Goal: Transaction & Acquisition: Purchase product/service

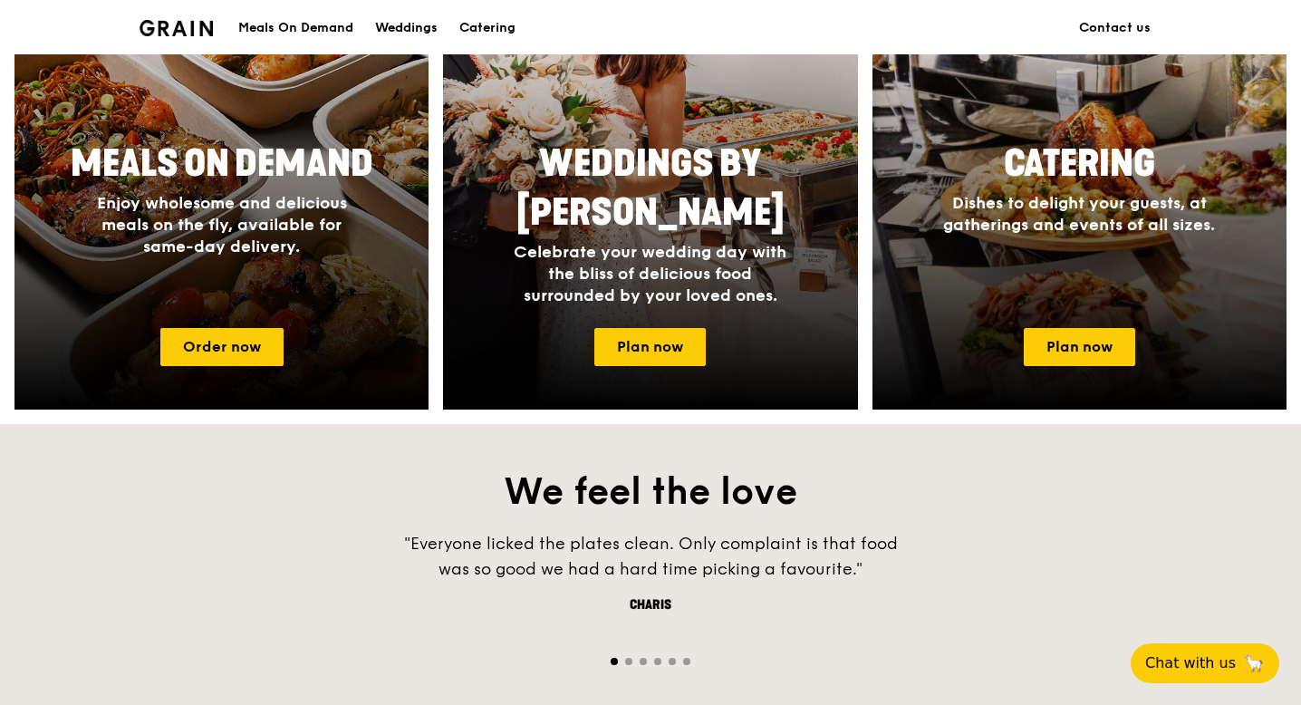
scroll to position [862, 0]
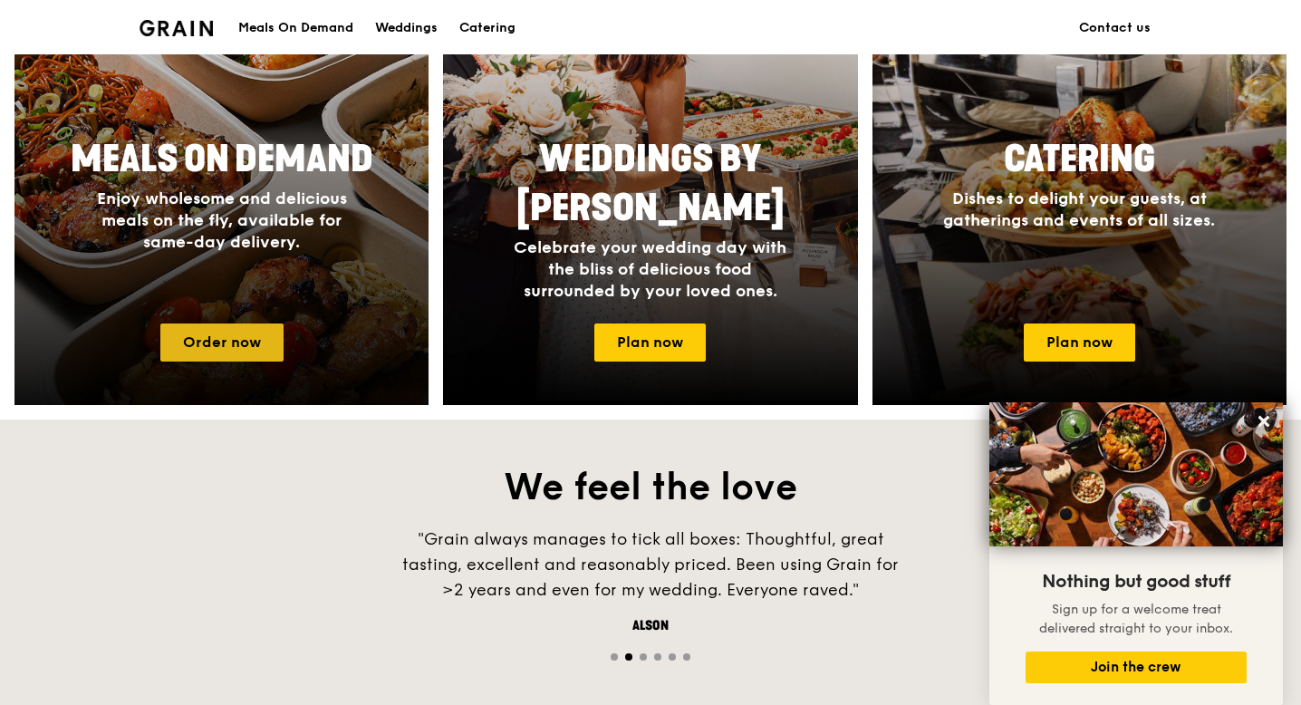
click at [221, 339] on link "Order now" at bounding box center [221, 343] width 123 height 38
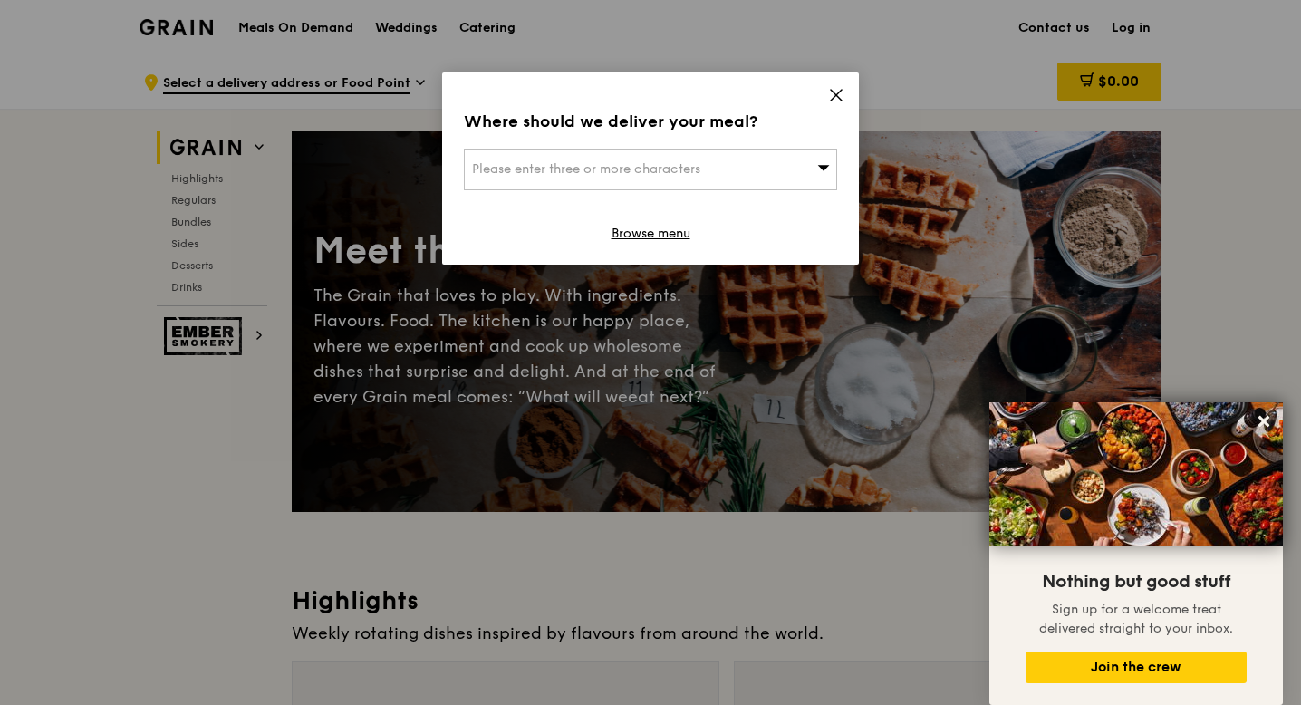
click at [835, 86] on div "Where should we deliver your meal? Please enter three or more characters Browse…" at bounding box center [650, 169] width 417 height 192
click at [833, 92] on icon at bounding box center [836, 95] width 11 height 11
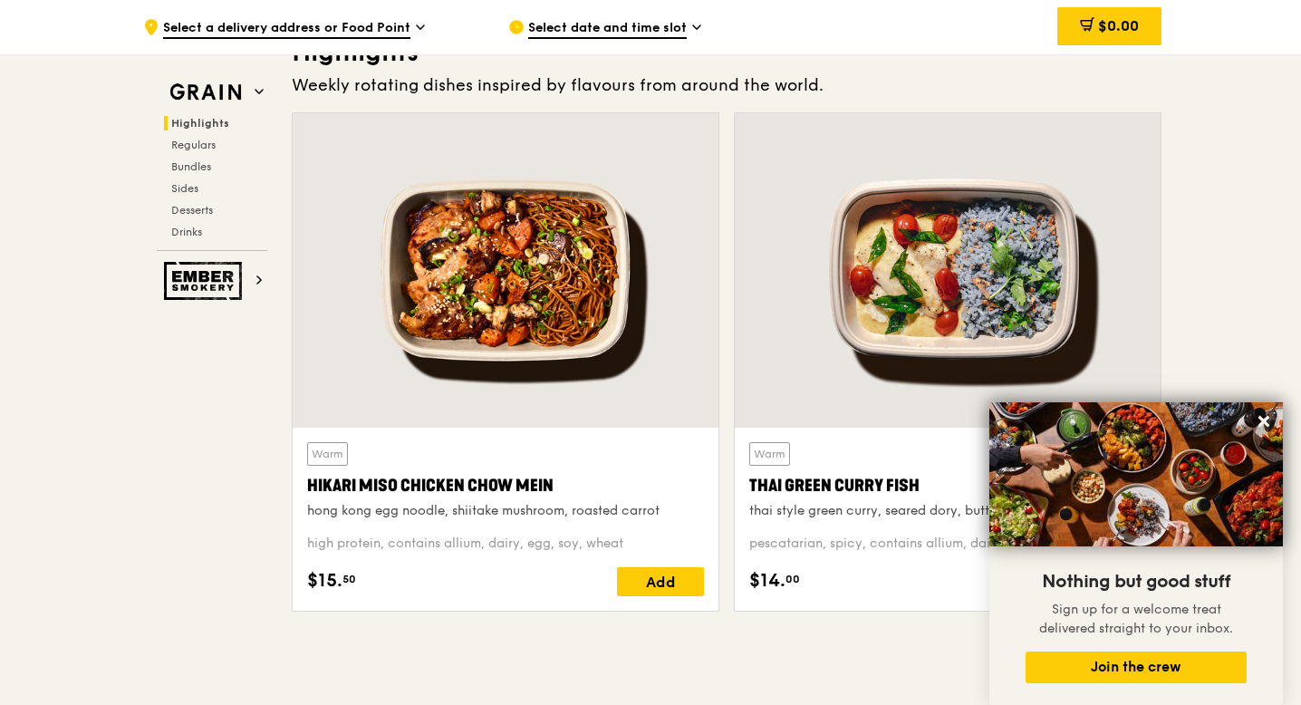
scroll to position [556, 0]
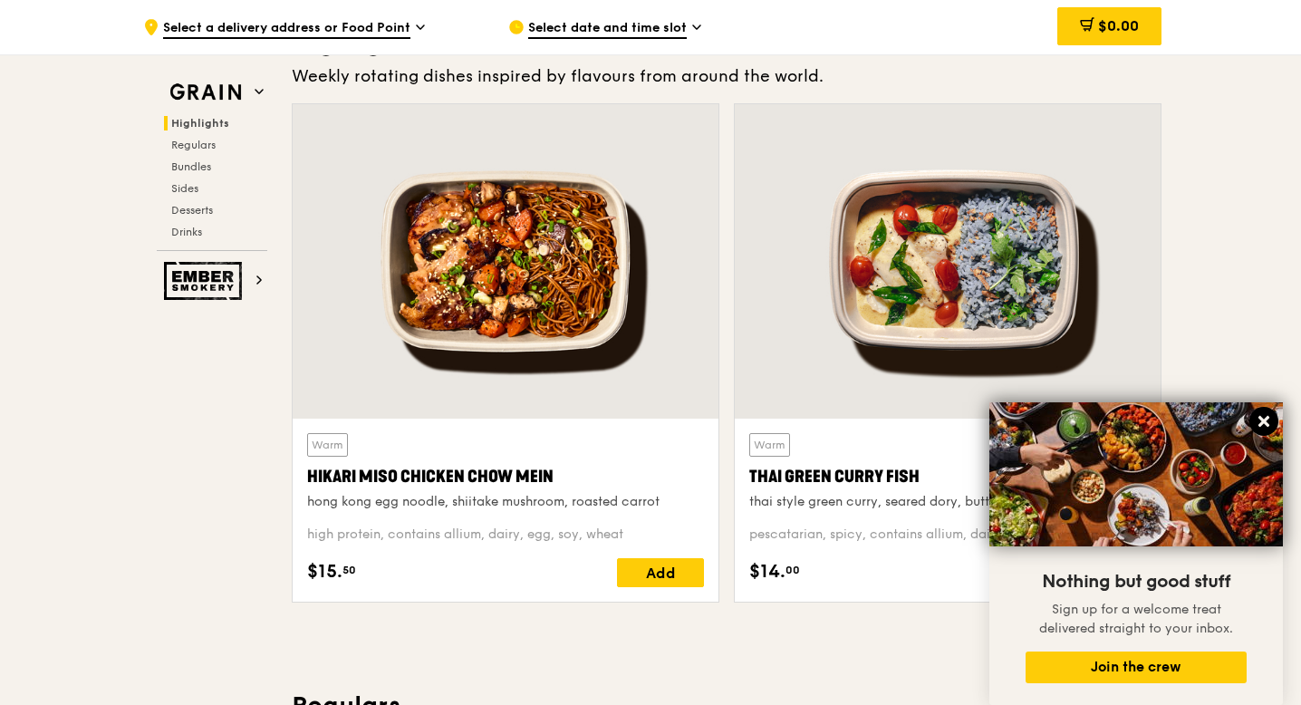
click at [1268, 420] on icon at bounding box center [1264, 421] width 16 height 16
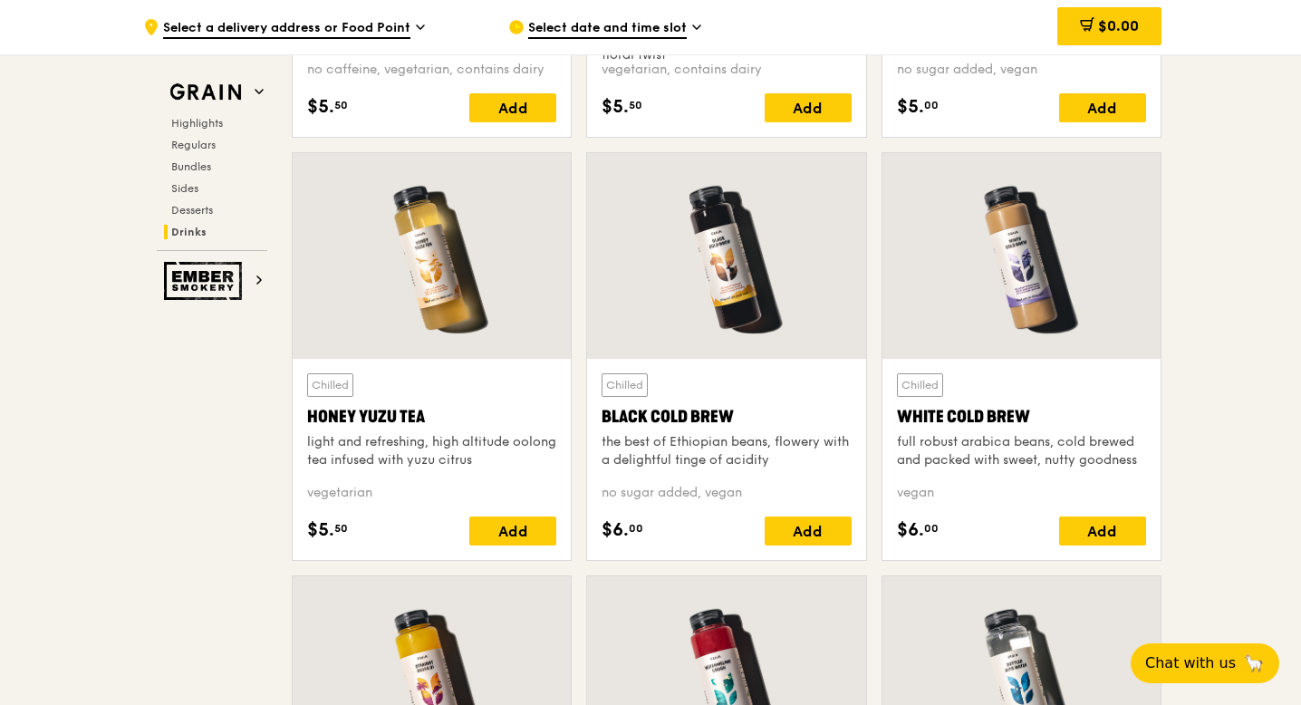
scroll to position [6661, 0]
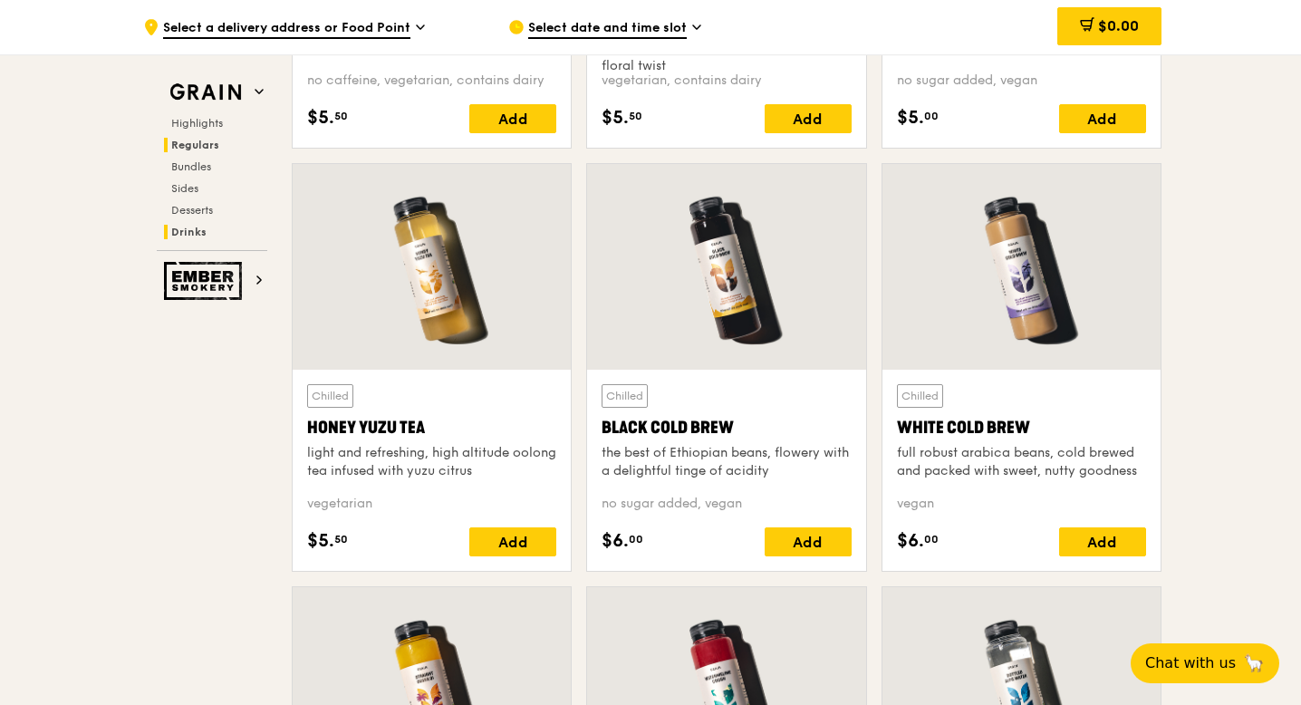
click at [195, 142] on span "Regulars" at bounding box center [195, 145] width 48 height 13
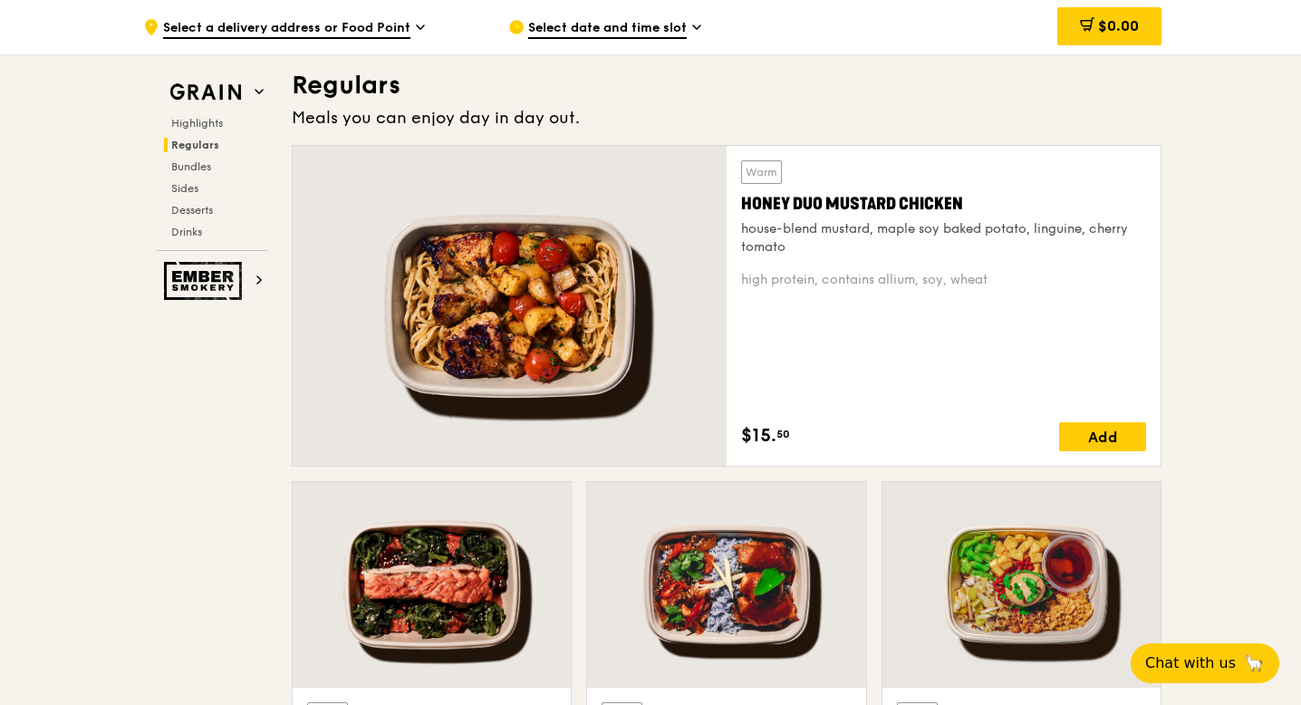
scroll to position [1174, 0]
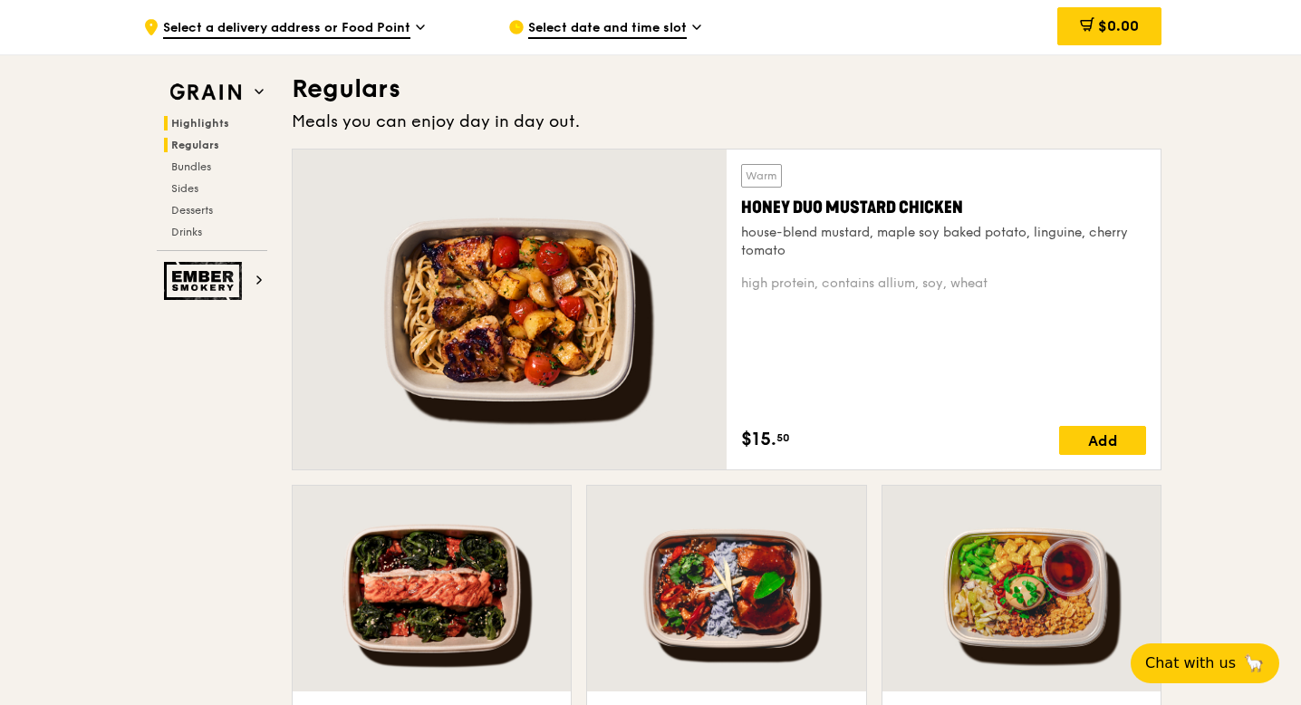
click at [198, 121] on span "Highlights" at bounding box center [200, 123] width 58 height 13
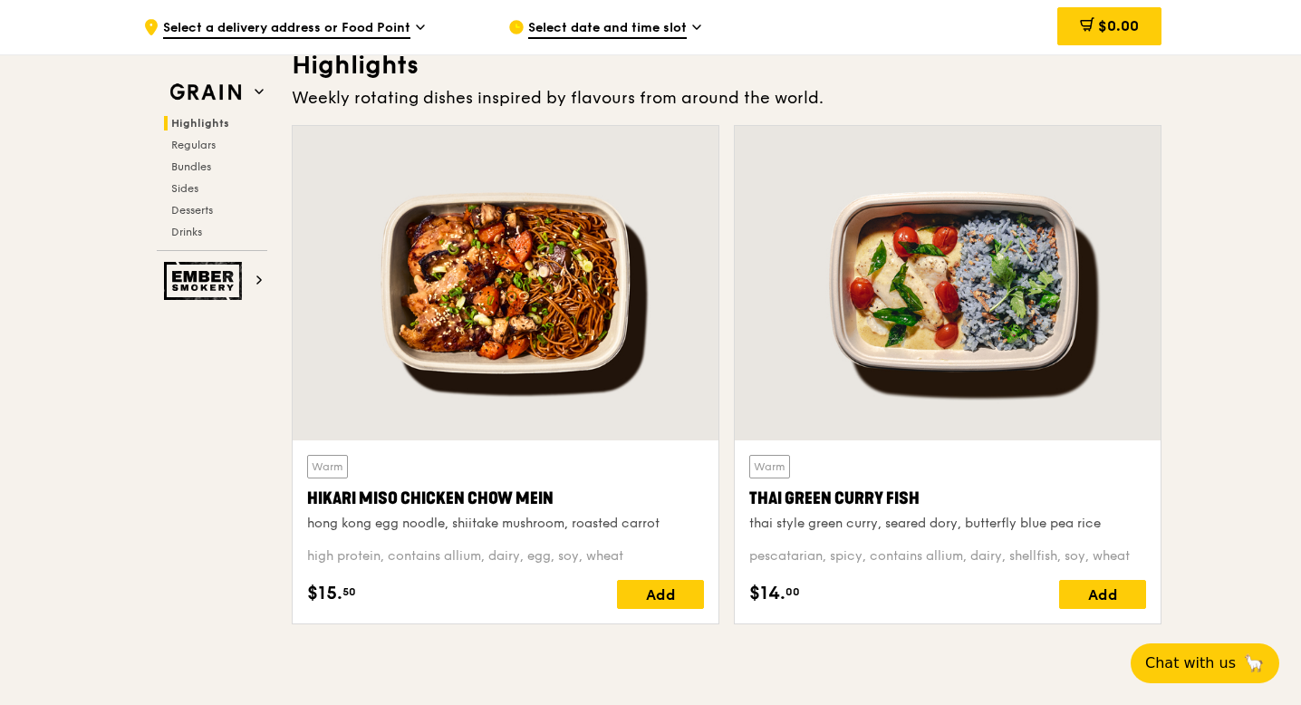
scroll to position [511, 0]
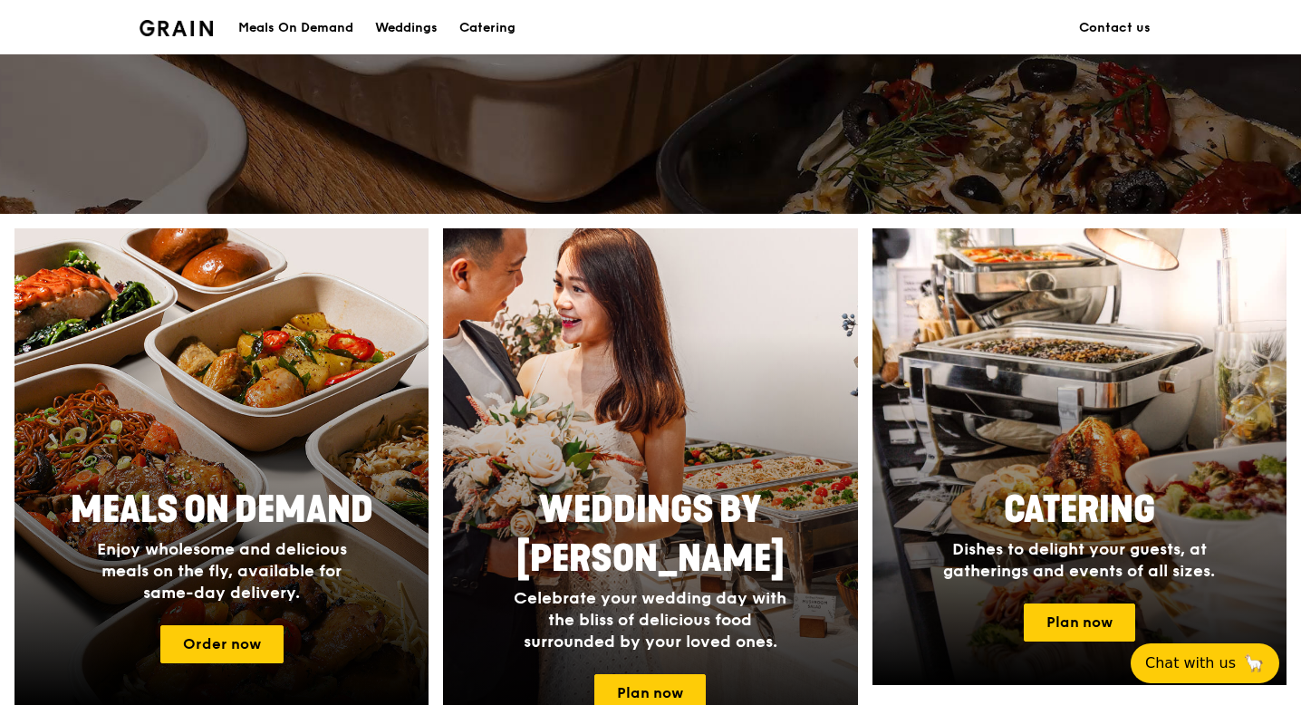
scroll to position [862, 0]
